Goal: Task Accomplishment & Management: Use online tool/utility

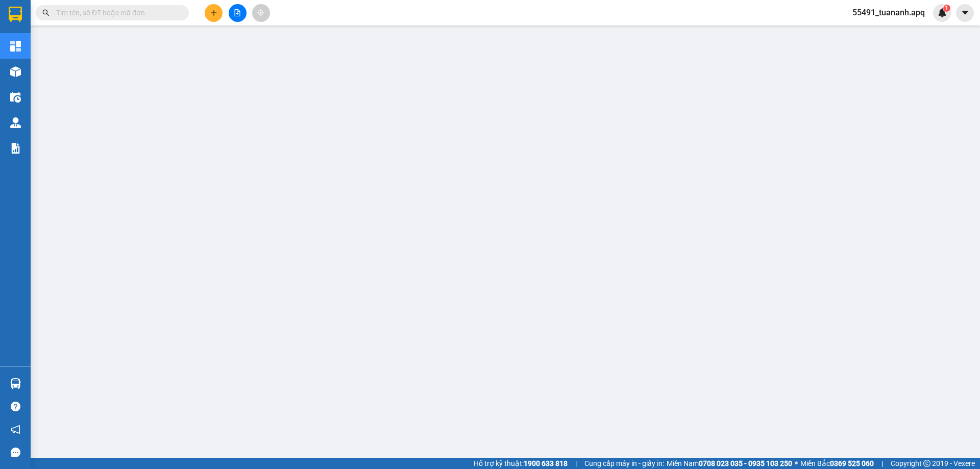
click at [939, 14] on img at bounding box center [942, 12] width 9 height 9
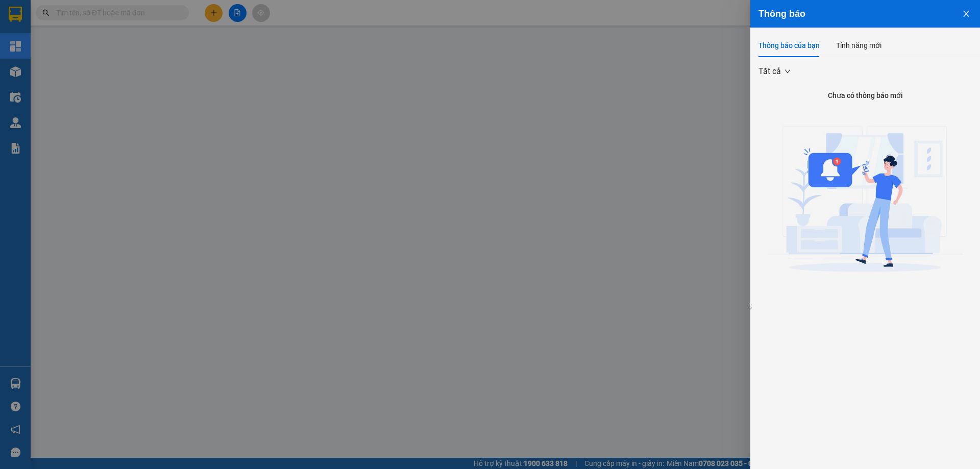
click at [786, 70] on span "Tất cả" at bounding box center [774, 71] width 32 height 15
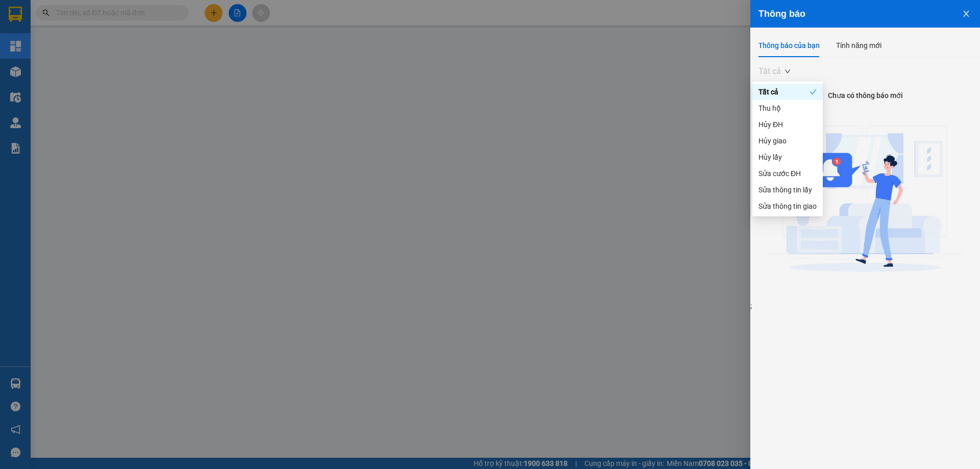
click at [802, 60] on div "Tất cả Chưa có thông báo mới ;" at bounding box center [865, 184] width 230 height 254
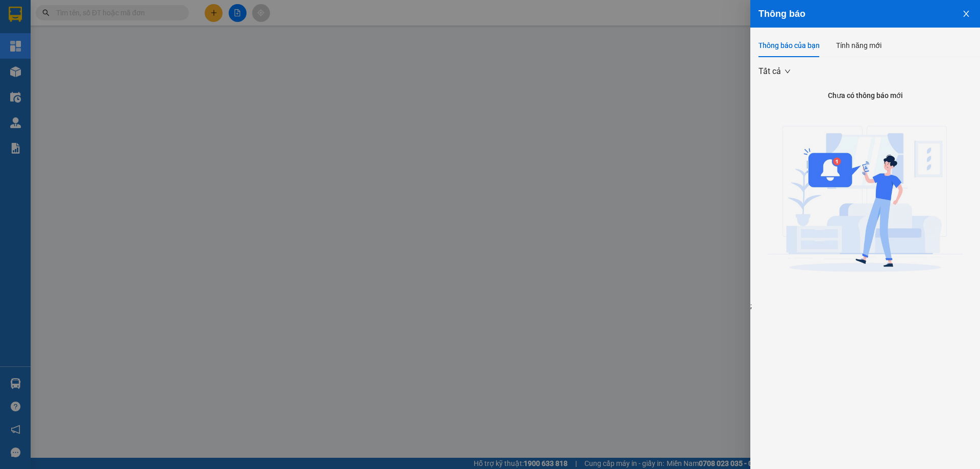
drag, startPoint x: 804, startPoint y: 45, endPoint x: 833, endPoint y: 45, distance: 28.6
click at [804, 45] on div "Thông báo của bạn" at bounding box center [788, 45] width 61 height 11
click at [844, 46] on div "Tính năng mới" at bounding box center [858, 45] width 45 height 11
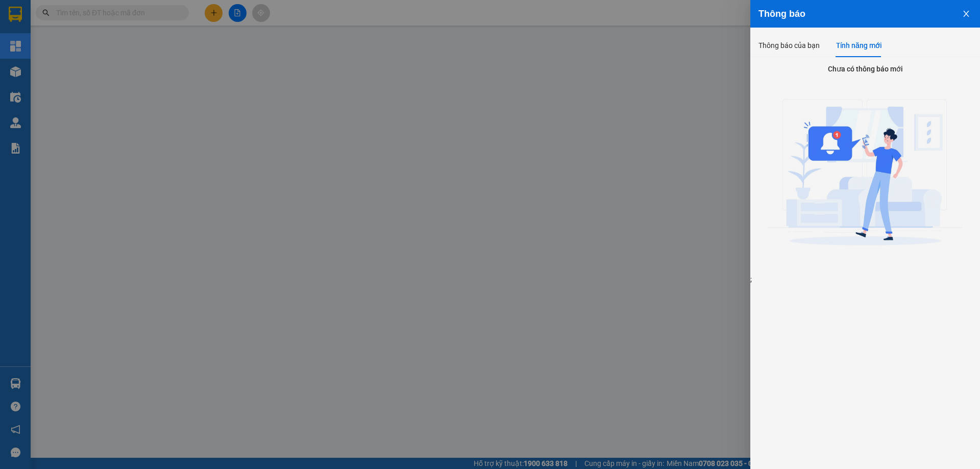
click at [969, 13] on icon "close" at bounding box center [966, 14] width 8 height 8
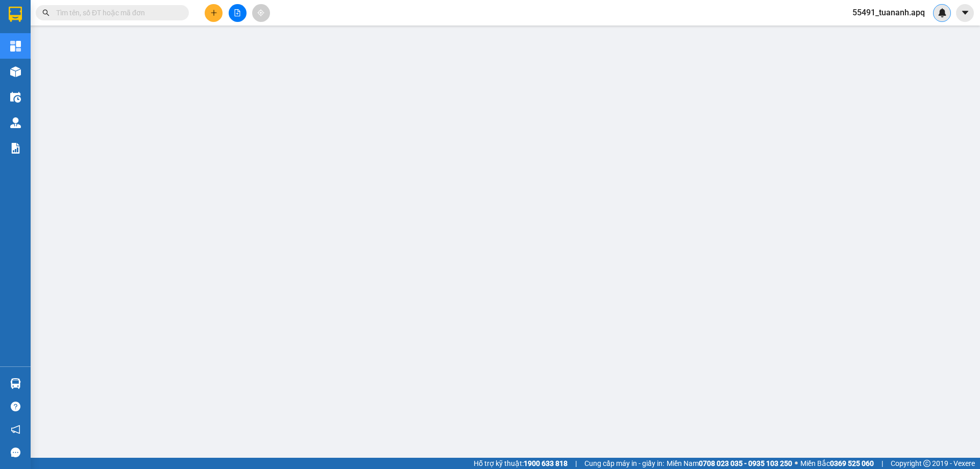
click at [941, 15] on img at bounding box center [942, 12] width 9 height 9
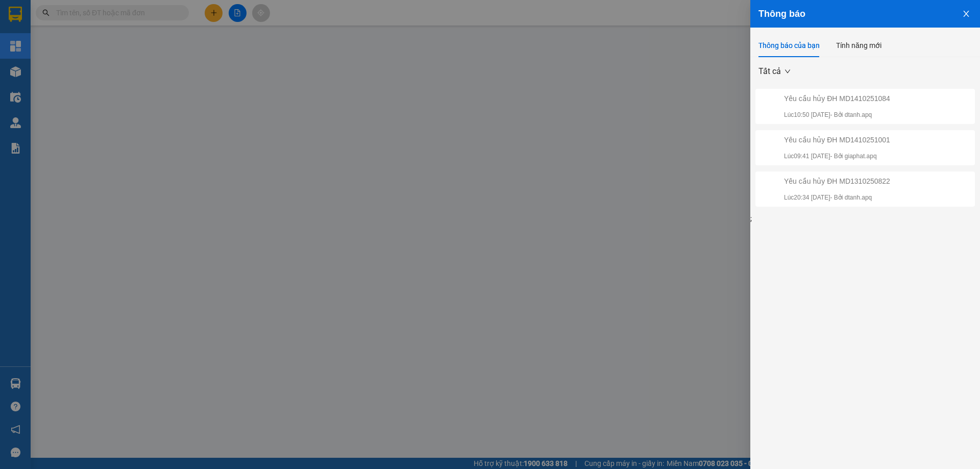
click at [327, 58] on div at bounding box center [490, 234] width 980 height 469
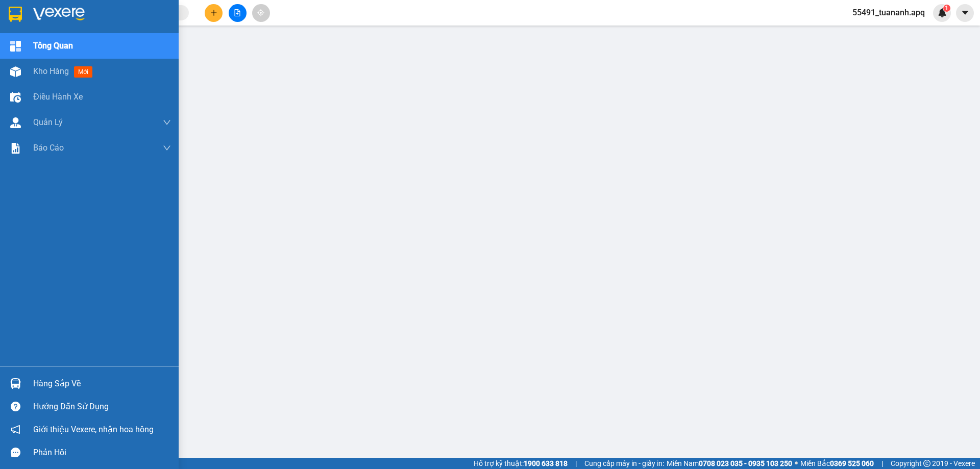
click at [33, 16] on div at bounding box center [89, 16] width 179 height 33
click at [948, 17] on div "1" at bounding box center [942, 13] width 18 height 18
click at [939, 14] on body "Kết quả tìm kiếm ( 0 ) Bộ lọc No Data 55491_tuananh.apq 1 Tổng Quan Kho hàng mớ…" at bounding box center [490, 234] width 980 height 469
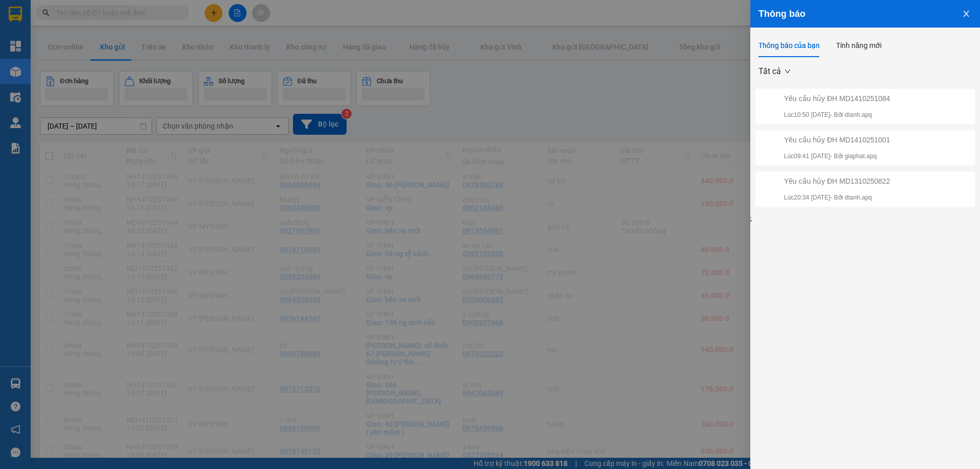
click at [703, 97] on div at bounding box center [490, 234] width 980 height 469
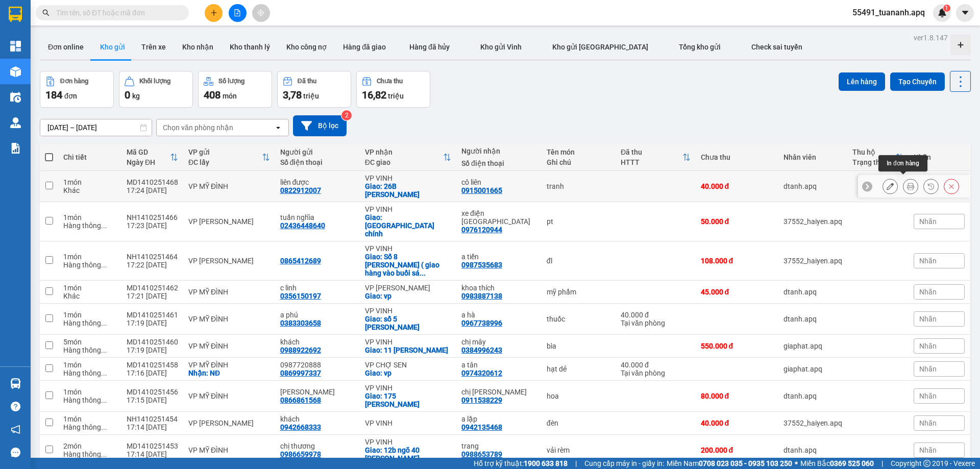
click at [907, 183] on icon at bounding box center [910, 186] width 7 height 7
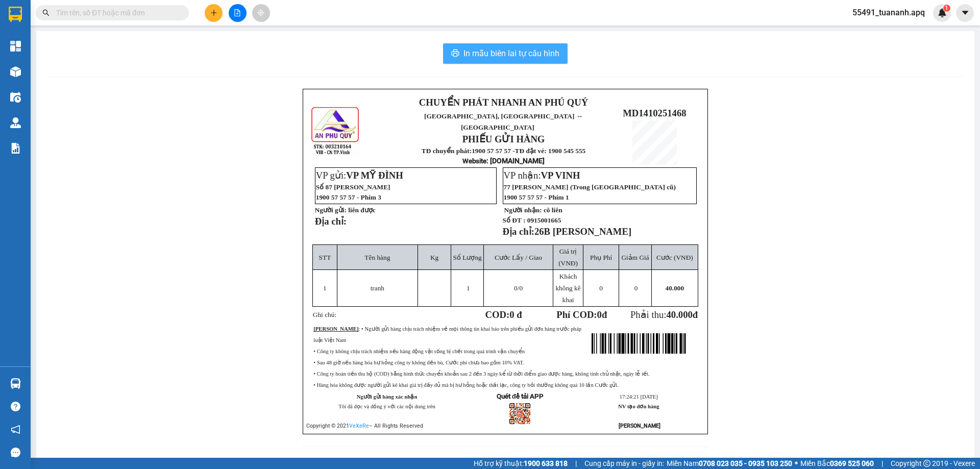
click at [524, 54] on span "In mẫu biên lai tự cấu hình" at bounding box center [511, 53] width 96 height 13
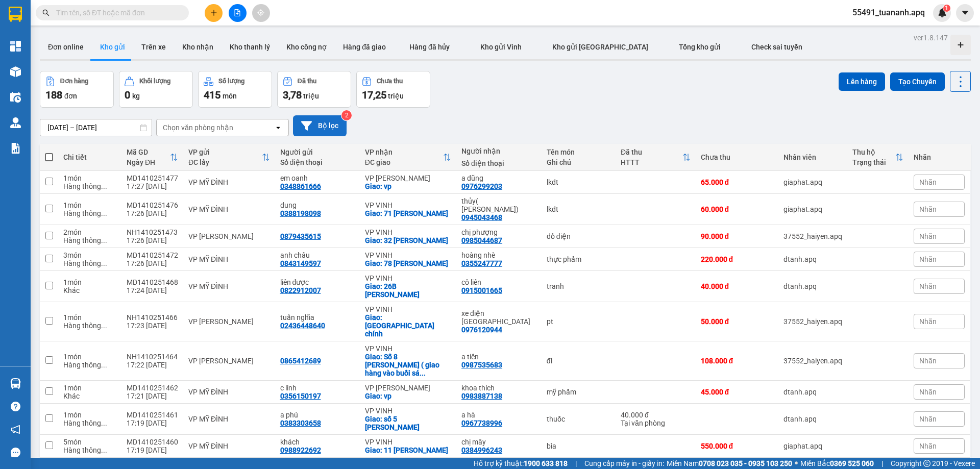
click at [336, 123] on button "Bộ lọc" at bounding box center [320, 125] width 54 height 21
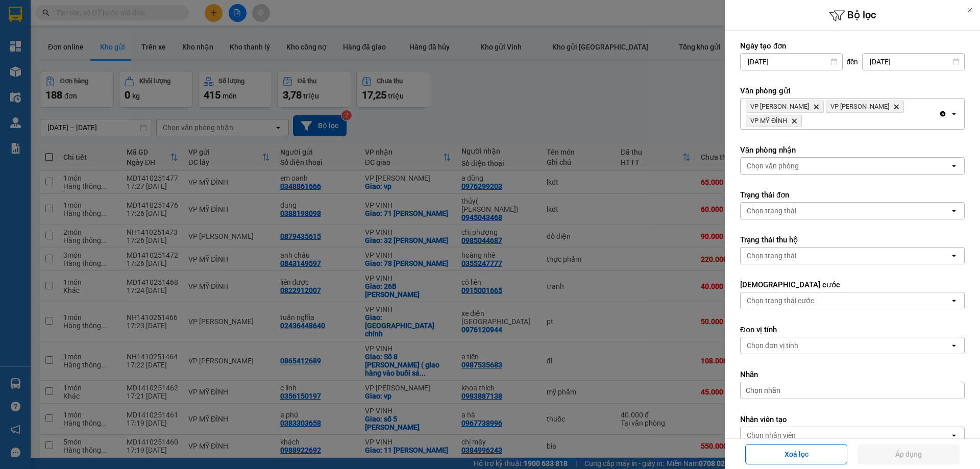
click at [542, 119] on div at bounding box center [490, 234] width 980 height 469
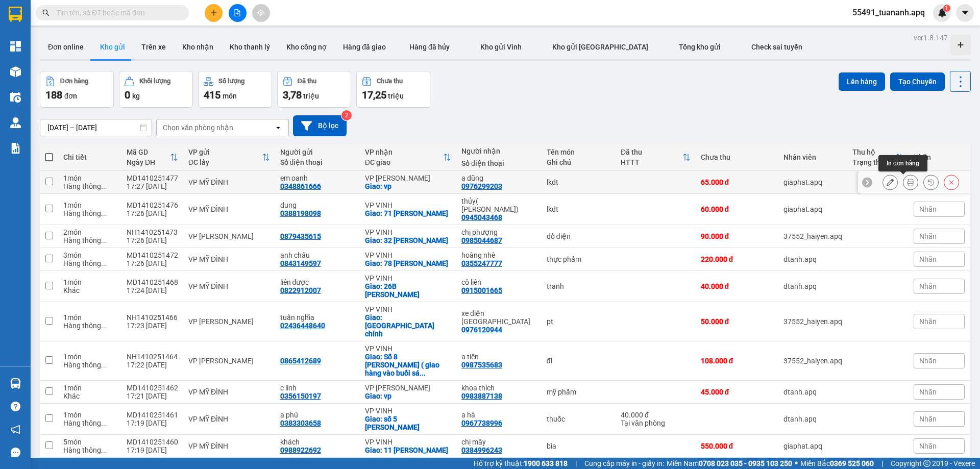
click at [903, 187] on button at bounding box center [910, 183] width 14 height 18
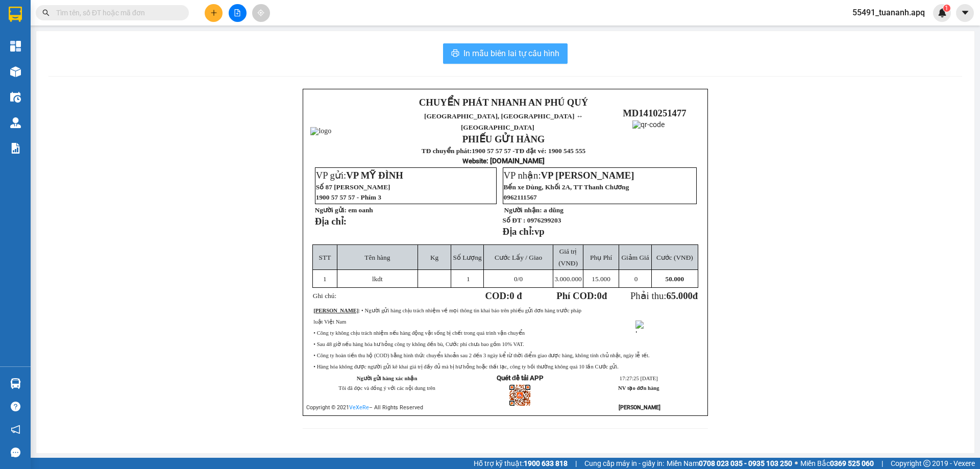
click at [531, 57] on span "In mẫu biên lai tự cấu hình" at bounding box center [511, 53] width 96 height 13
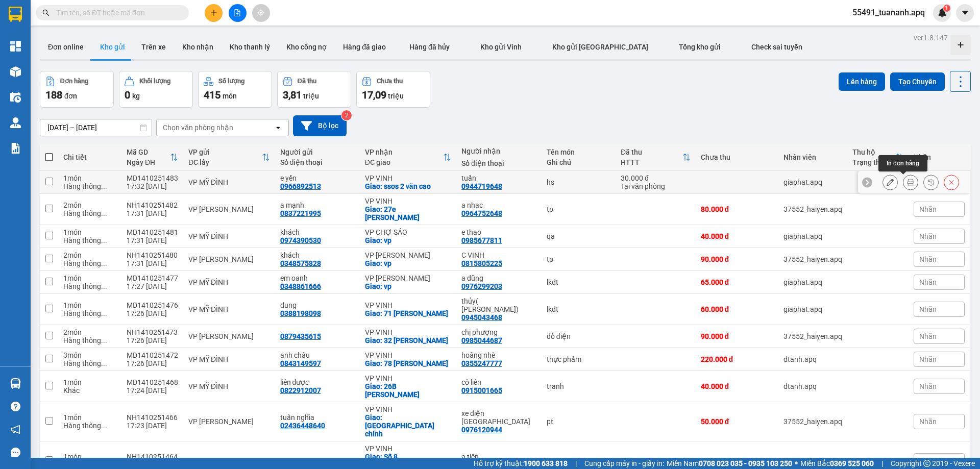
click at [907, 184] on icon at bounding box center [910, 182] width 7 height 7
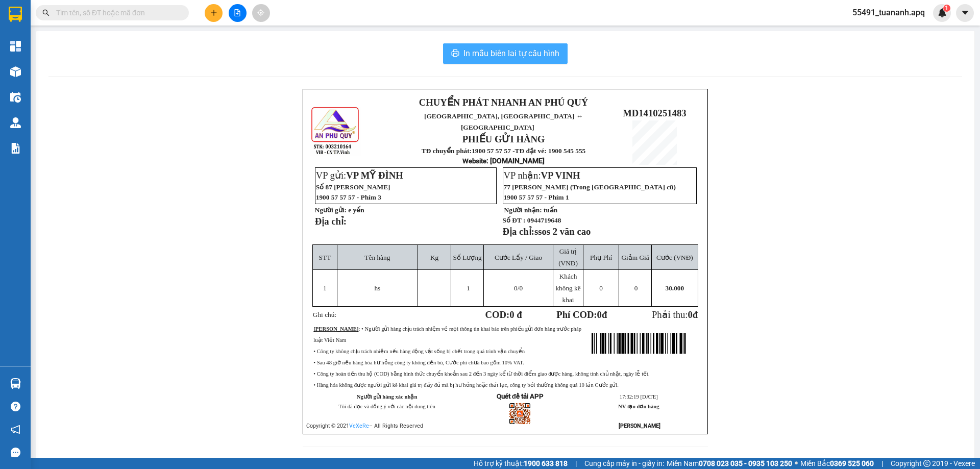
click at [503, 58] on span "In mẫu biên lai tự cấu hình" at bounding box center [511, 53] width 96 height 13
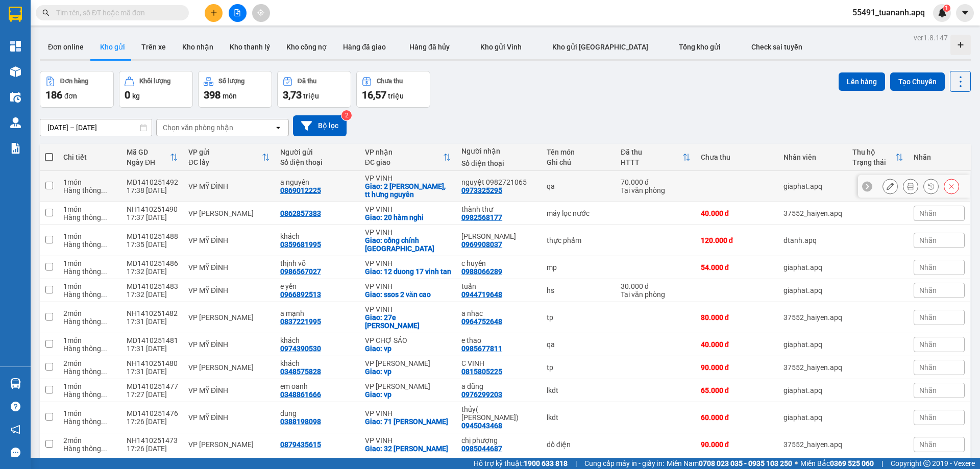
click at [907, 188] on icon at bounding box center [910, 186] width 7 height 7
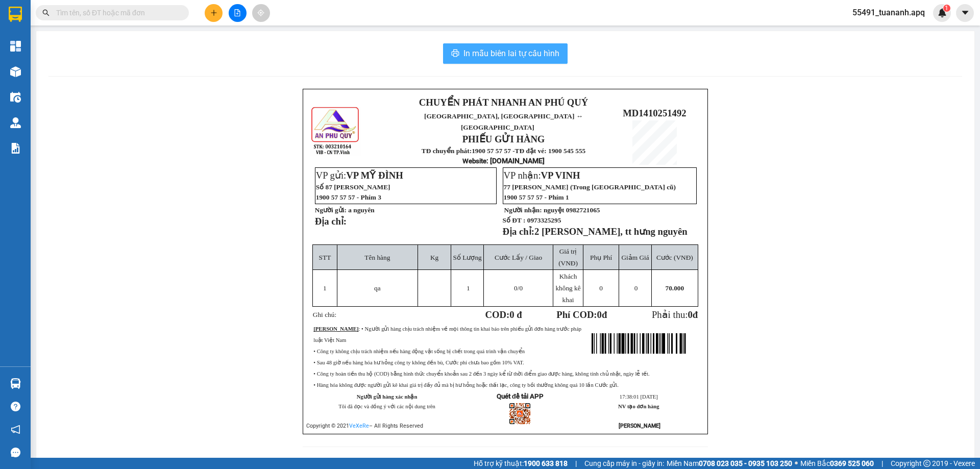
click at [478, 58] on span "In mẫu biên lai tự cấu hình" at bounding box center [511, 53] width 96 height 13
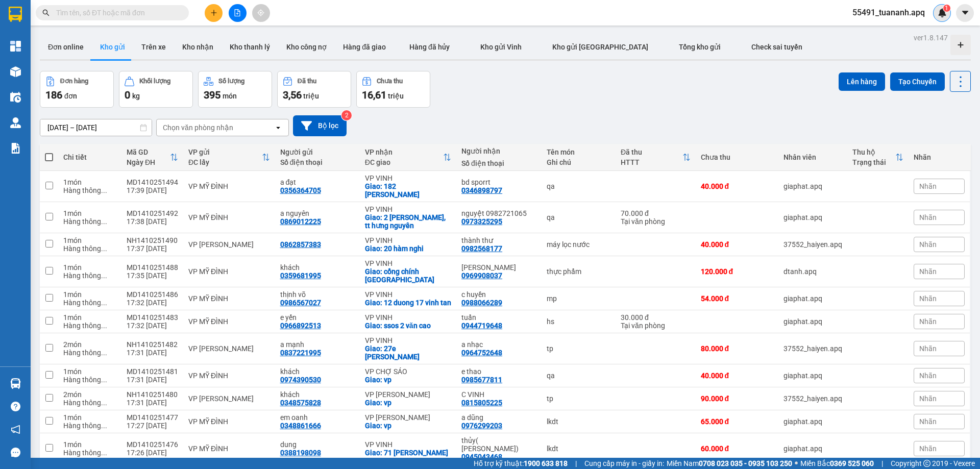
click at [943, 6] on sup "1" at bounding box center [946, 8] width 7 height 7
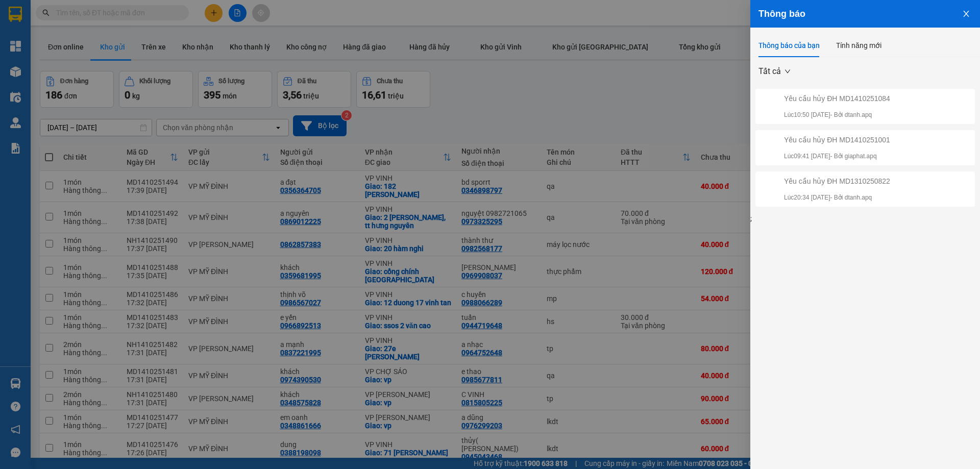
click at [536, 66] on div at bounding box center [490, 234] width 980 height 469
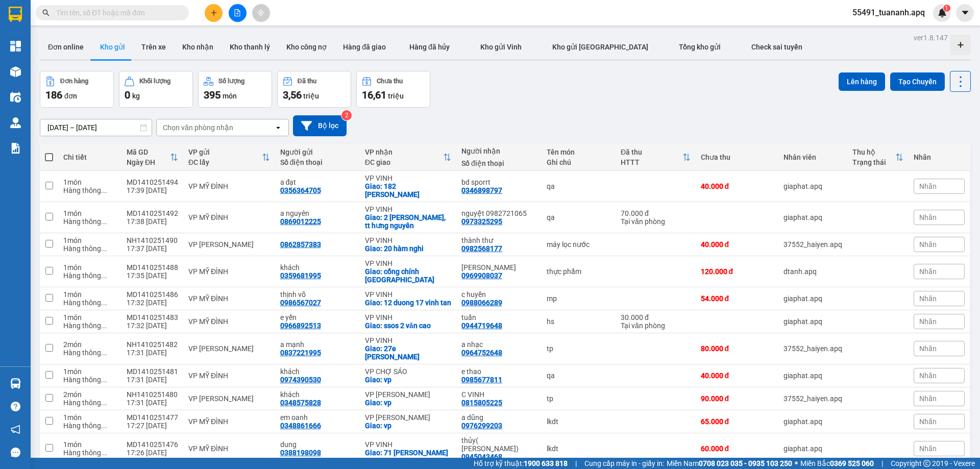
click at [798, 104] on div "Đơn hàng 186 đơn Khối lượng 0 kg Số lượng 395 món Đã thu 3,56 triệu Chưa thu 16…" at bounding box center [505, 89] width 931 height 37
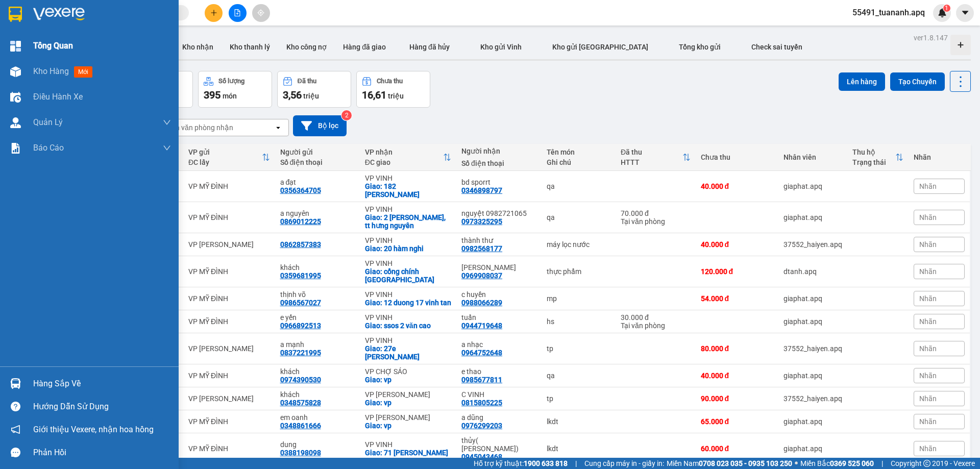
click at [11, 48] on img at bounding box center [15, 46] width 11 height 11
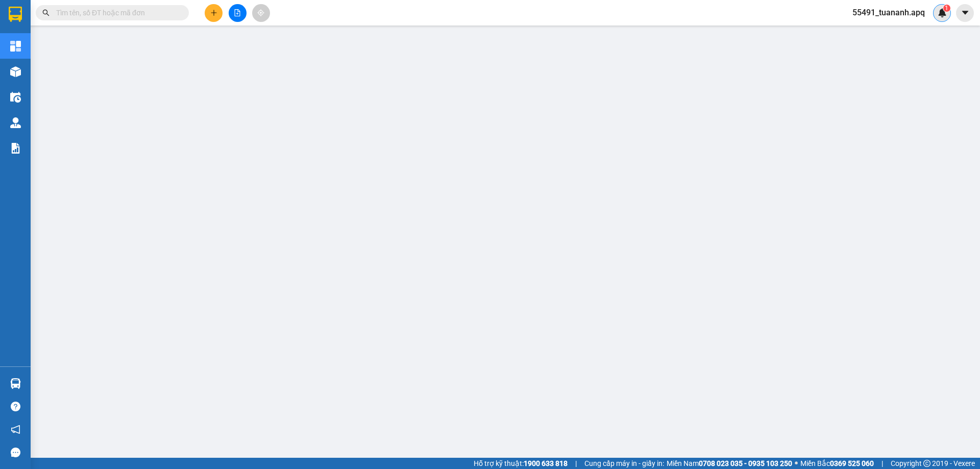
click at [942, 17] on img at bounding box center [942, 12] width 9 height 9
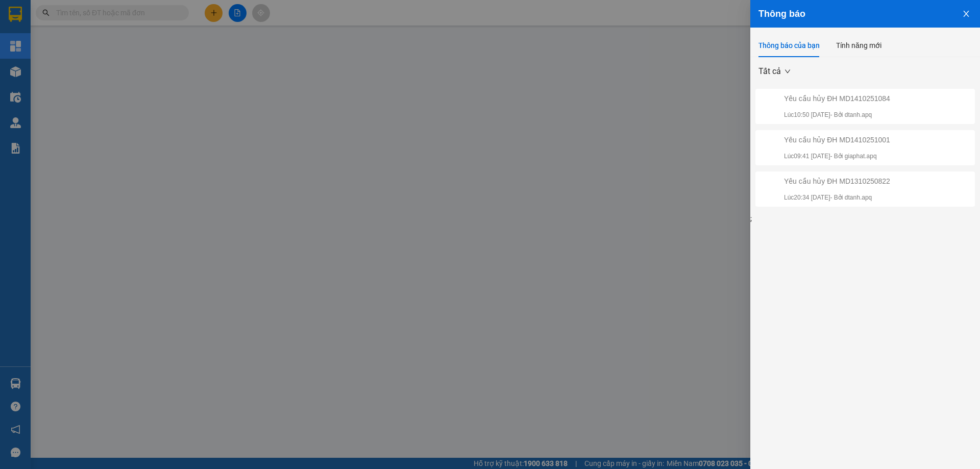
click at [441, 120] on div at bounding box center [490, 234] width 980 height 469
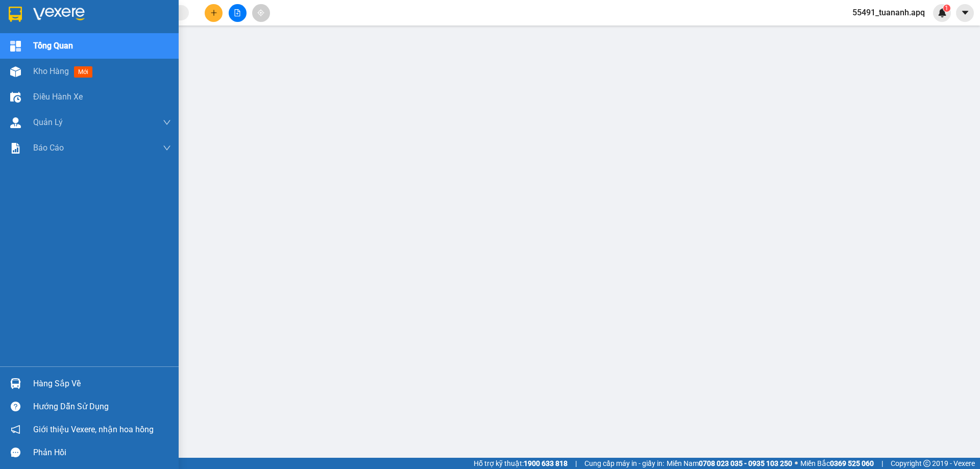
click at [20, 22] on div at bounding box center [16, 14] width 18 height 18
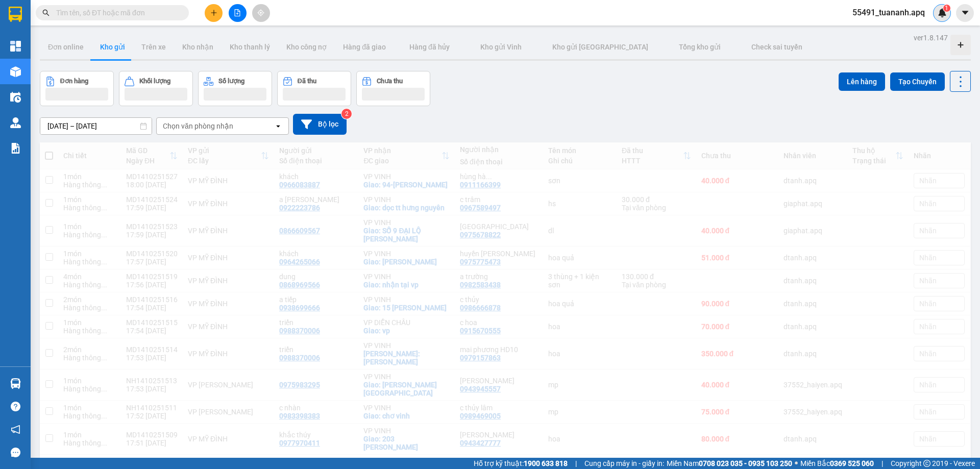
click at [940, 13] on img at bounding box center [942, 12] width 9 height 9
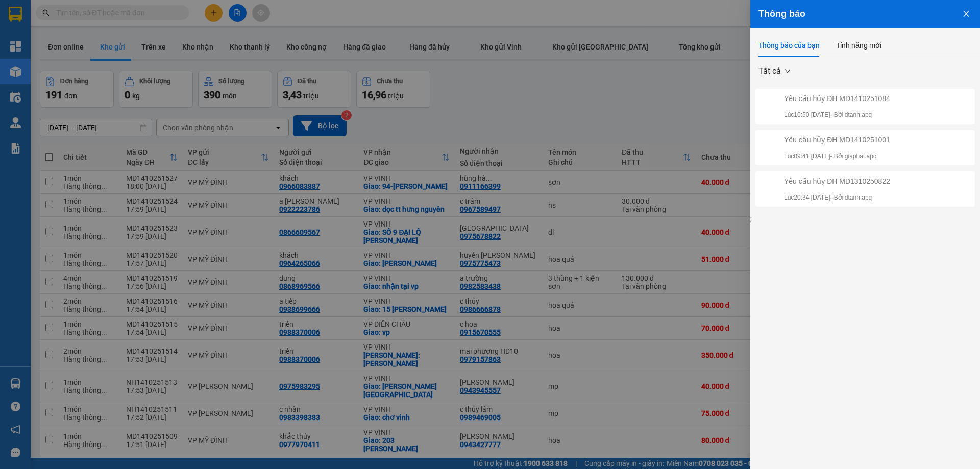
click at [688, 90] on div at bounding box center [490, 234] width 980 height 469
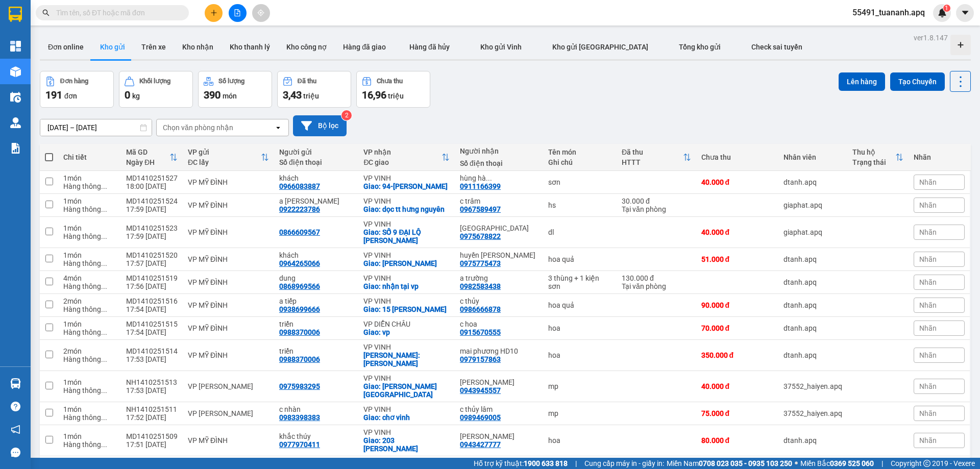
click at [322, 124] on button "Bộ lọc" at bounding box center [320, 125] width 54 height 21
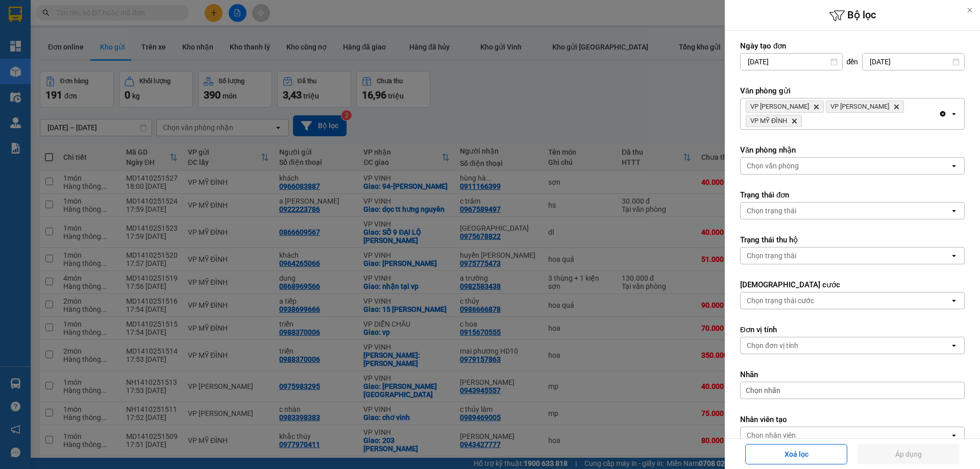
click at [797, 118] on icon "Delete" at bounding box center [794, 121] width 6 height 6
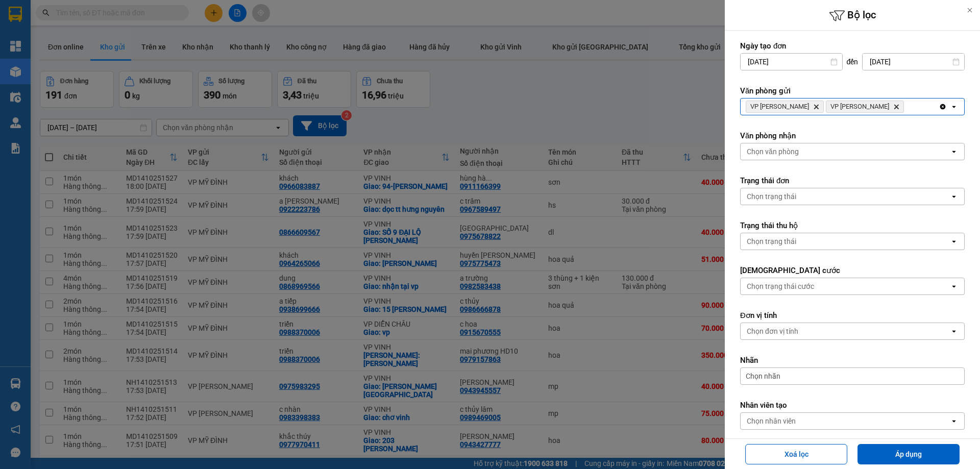
click at [893, 108] on icon "Delete" at bounding box center [896, 107] width 6 height 6
click at [889, 448] on button "Áp dụng" at bounding box center [909, 454] width 102 height 20
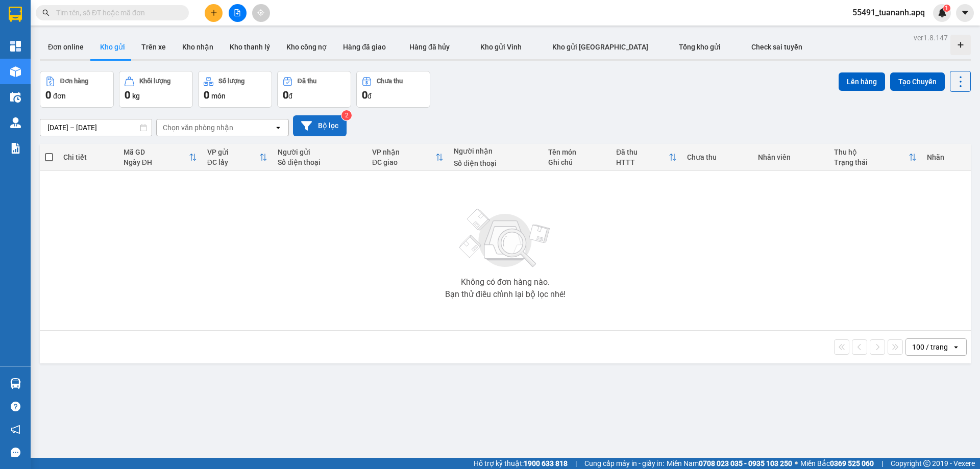
click at [320, 124] on button "Bộ lọc" at bounding box center [320, 125] width 54 height 21
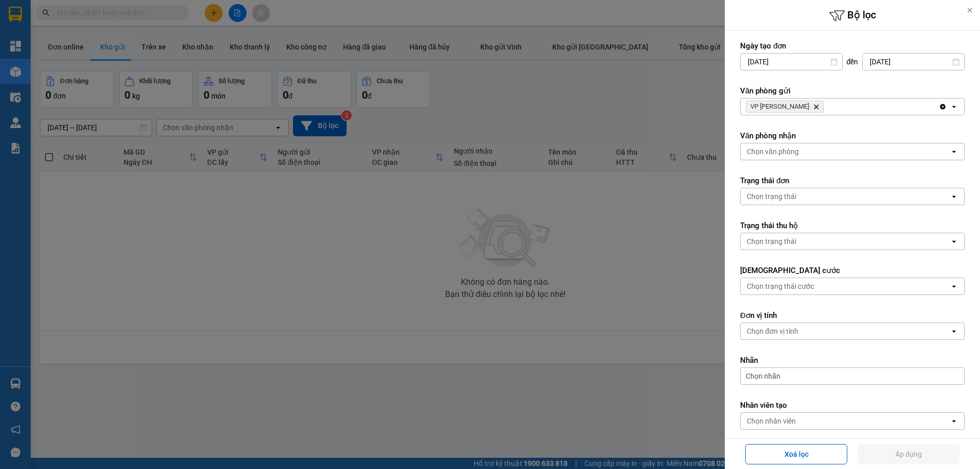
click at [841, 102] on div "VP TRẦN THỦ ĐỘ Delete" at bounding box center [840, 107] width 198 height 16
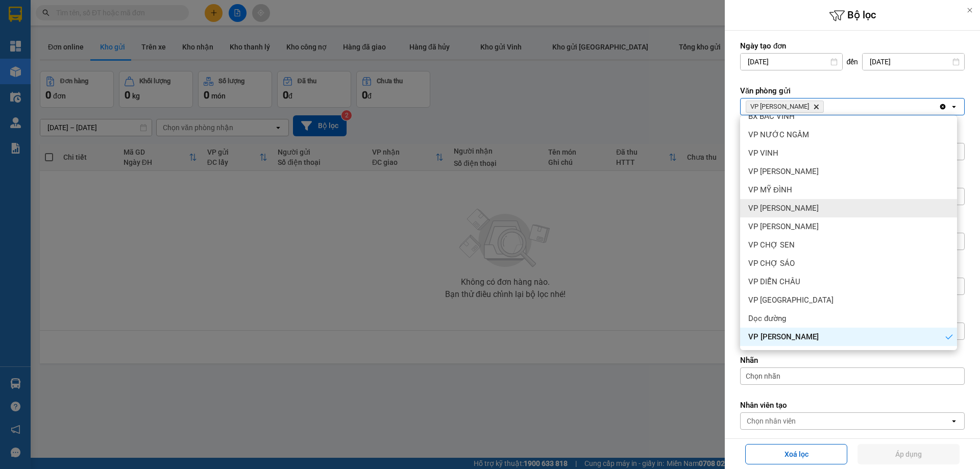
click at [820, 210] on div "VP [PERSON_NAME]" at bounding box center [848, 208] width 217 height 18
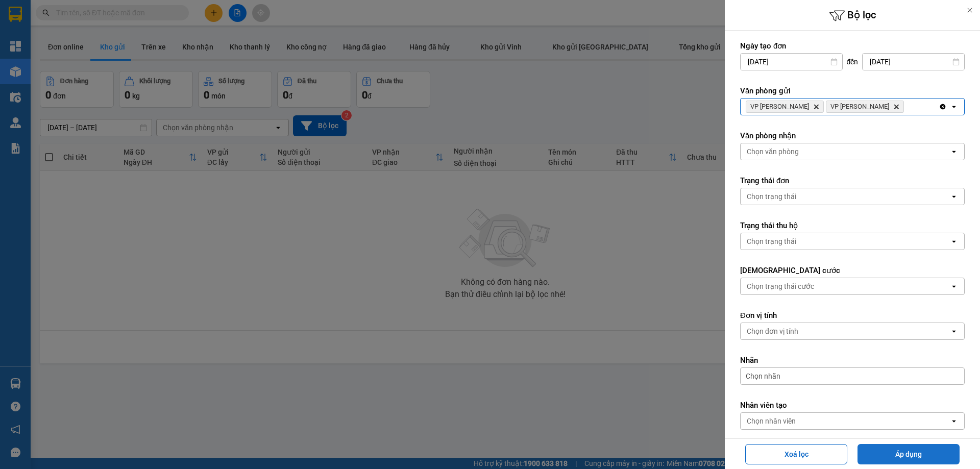
click at [912, 458] on button "Áp dụng" at bounding box center [909, 454] width 102 height 20
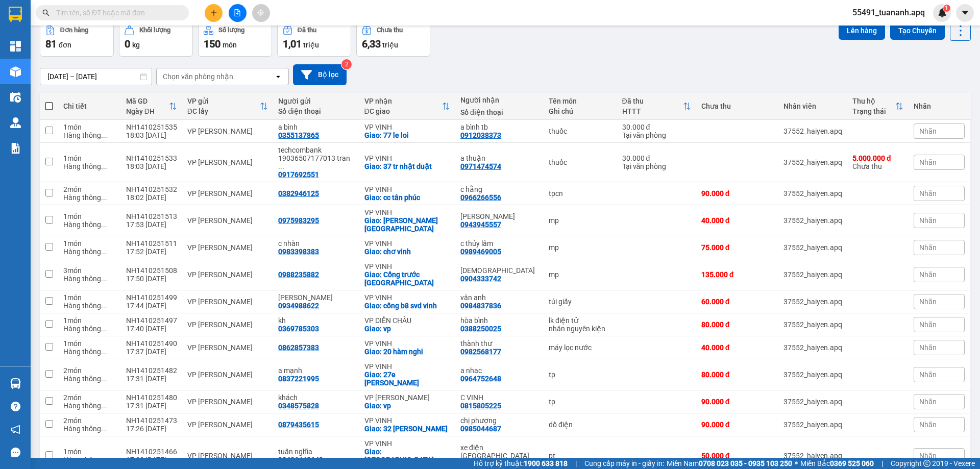
scroll to position [0, 0]
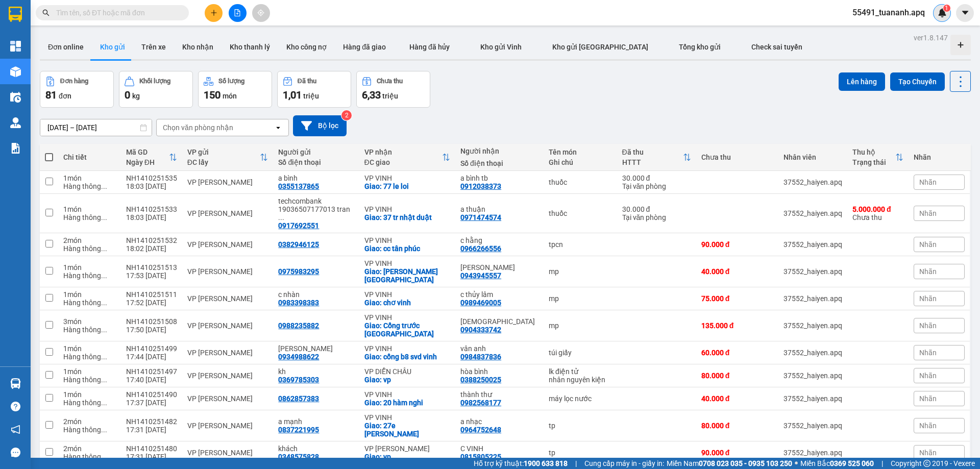
click at [941, 10] on img at bounding box center [942, 12] width 9 height 9
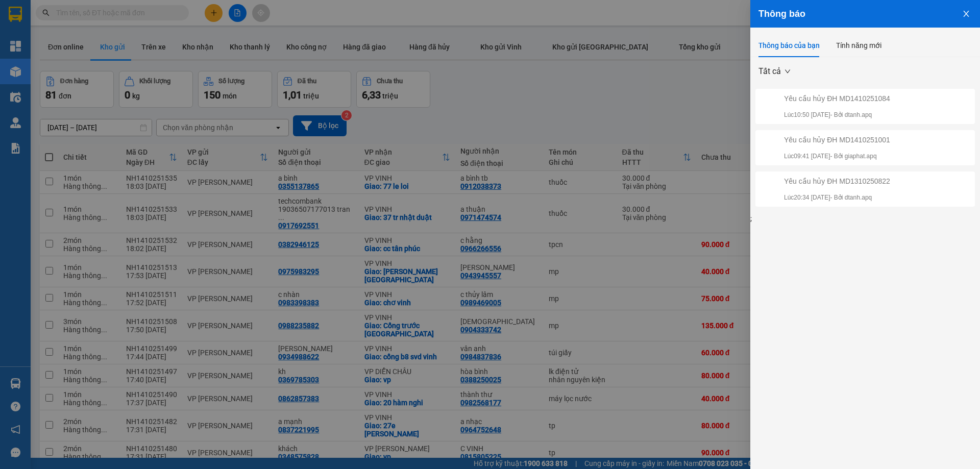
click at [689, 101] on div at bounding box center [490, 234] width 980 height 469
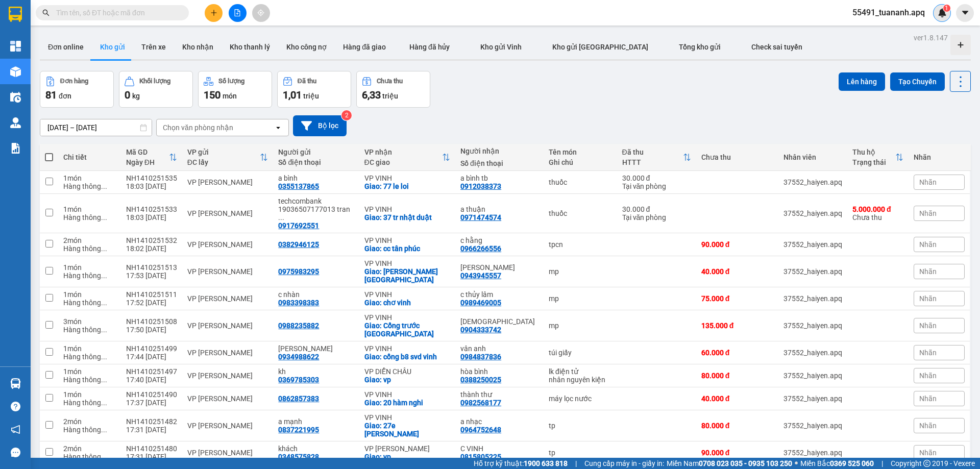
click at [946, 20] on div "1" at bounding box center [942, 13] width 18 height 18
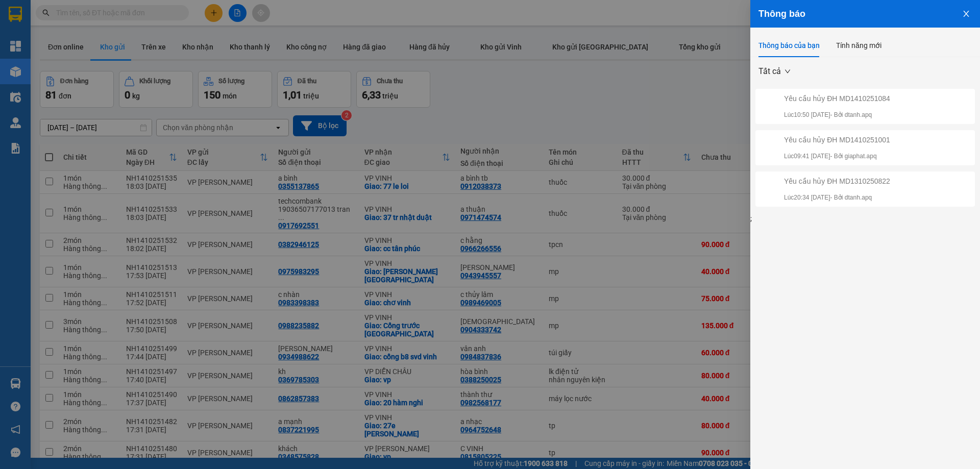
click at [664, 105] on div at bounding box center [490, 234] width 980 height 469
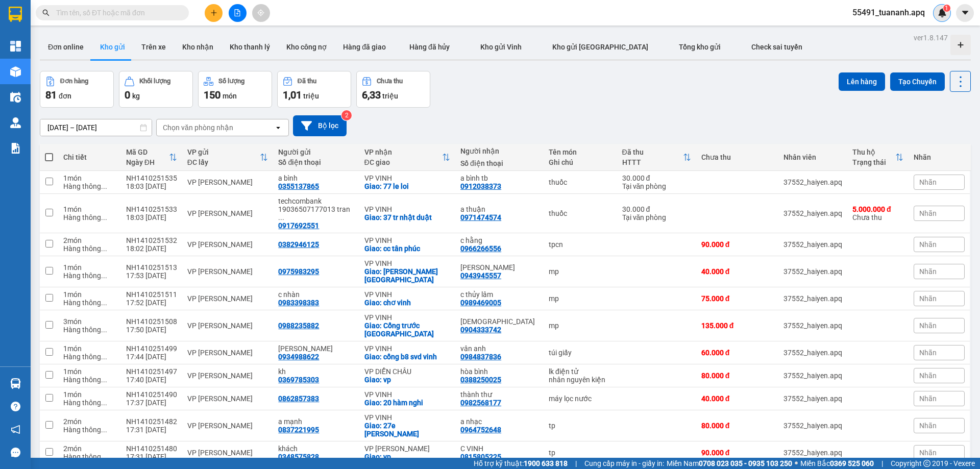
click at [947, 14] on div "1" at bounding box center [942, 13] width 18 height 18
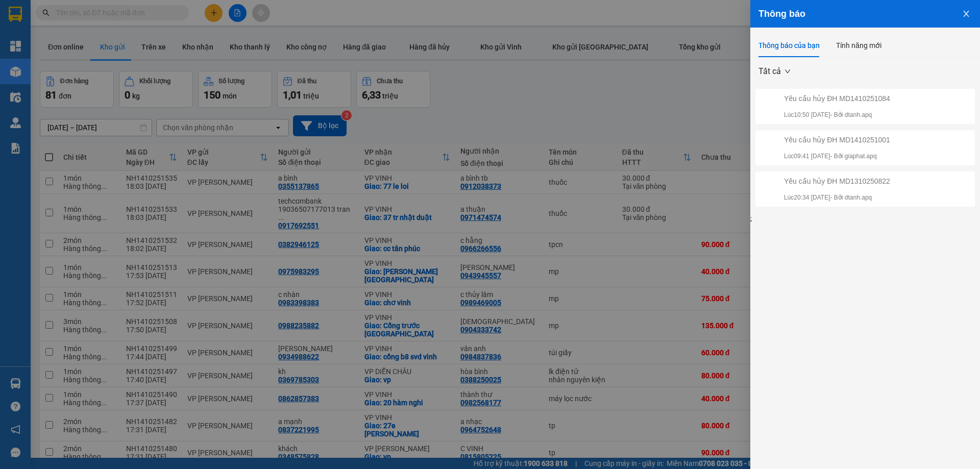
click at [682, 76] on div at bounding box center [490, 234] width 980 height 469
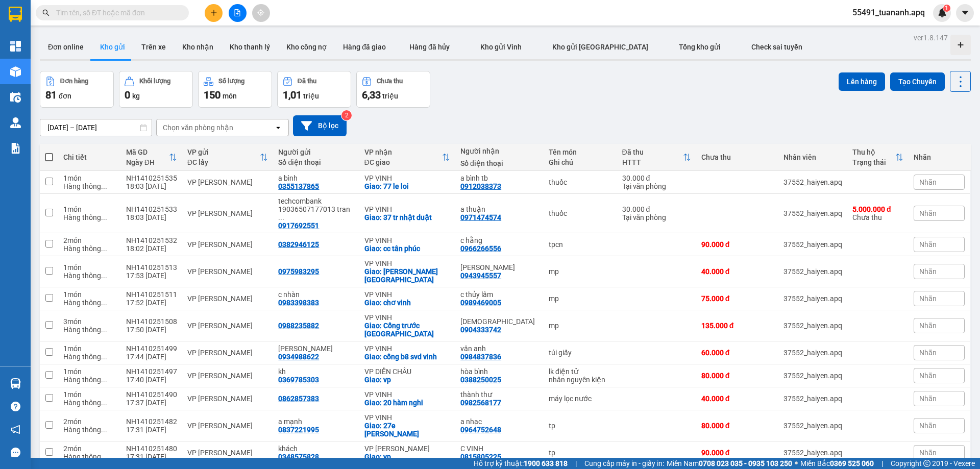
click at [884, 18] on span "55491_tuananh.apq" at bounding box center [888, 12] width 89 height 13
click at [890, 32] on span "Đăng xuất" at bounding box center [894, 31] width 66 height 11
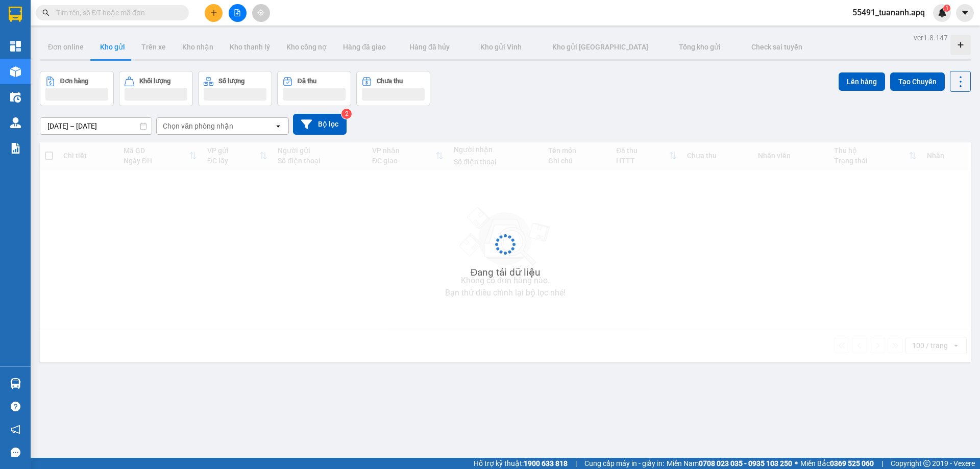
click at [21, 45] on div at bounding box center [16, 46] width 18 height 18
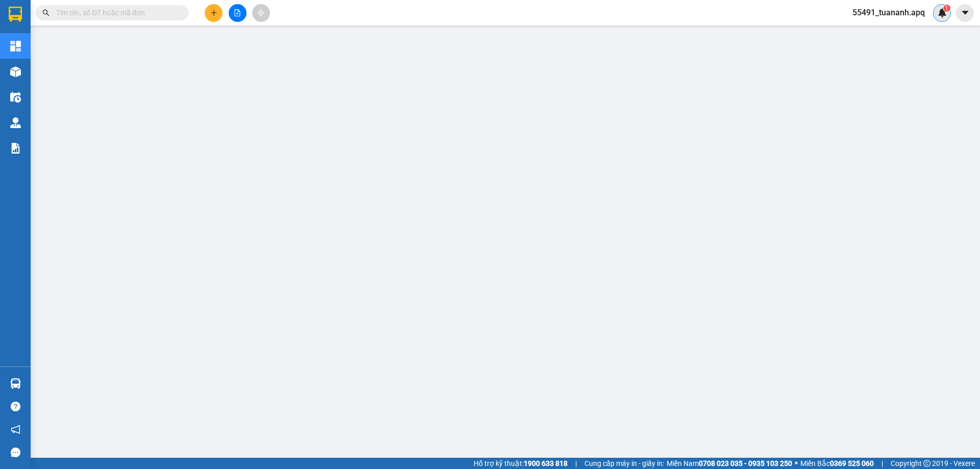
click at [946, 14] on img at bounding box center [942, 12] width 9 height 9
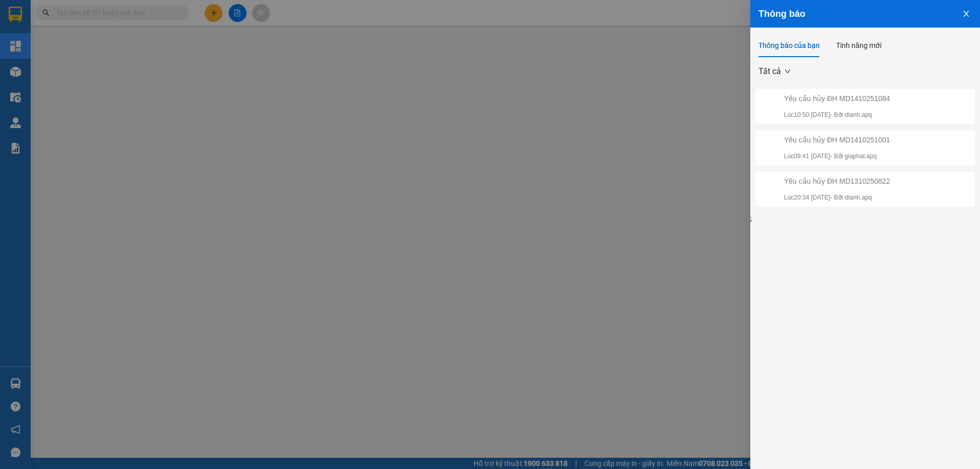
click at [502, 116] on div at bounding box center [490, 234] width 980 height 469
